Goal: Find specific page/section: Find specific page/section

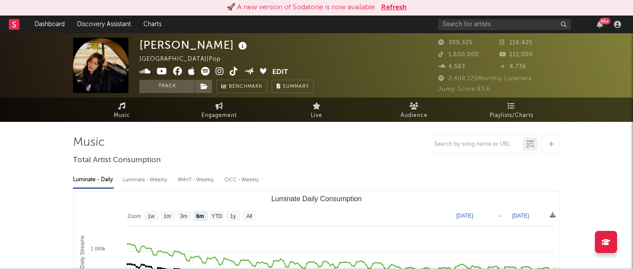
select select "6m"
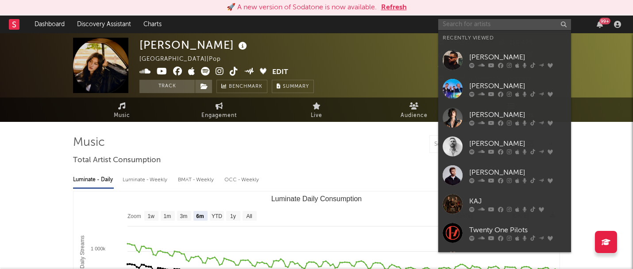
click at [491, 22] on input "text" at bounding box center [505, 24] width 133 height 11
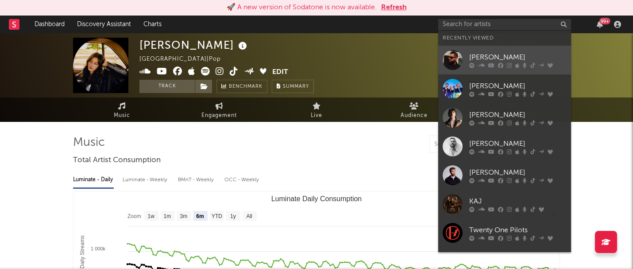
click at [484, 59] on div "[PERSON_NAME]" at bounding box center [518, 57] width 97 height 11
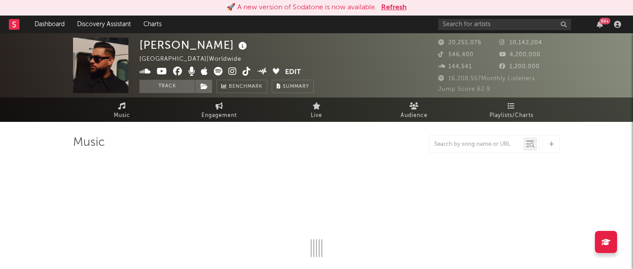
select select "6m"
